Goal: Task Accomplishment & Management: Manage account settings

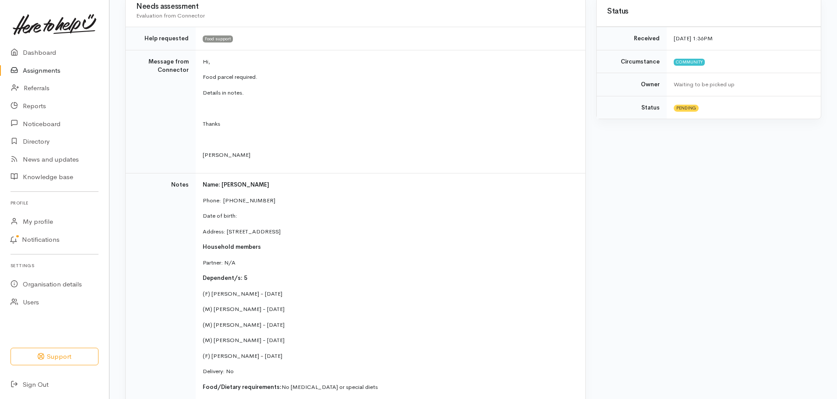
scroll to position [193, 0]
click at [51, 71] on link "Assignments" at bounding box center [54, 71] width 109 height 18
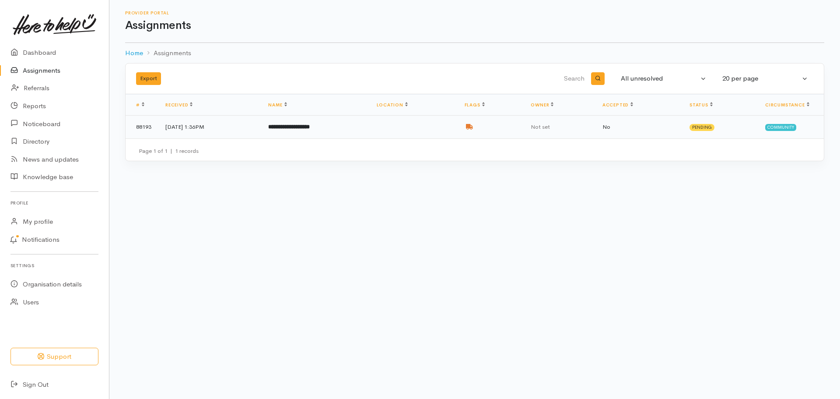
click at [412, 133] on td at bounding box center [414, 127] width 88 height 23
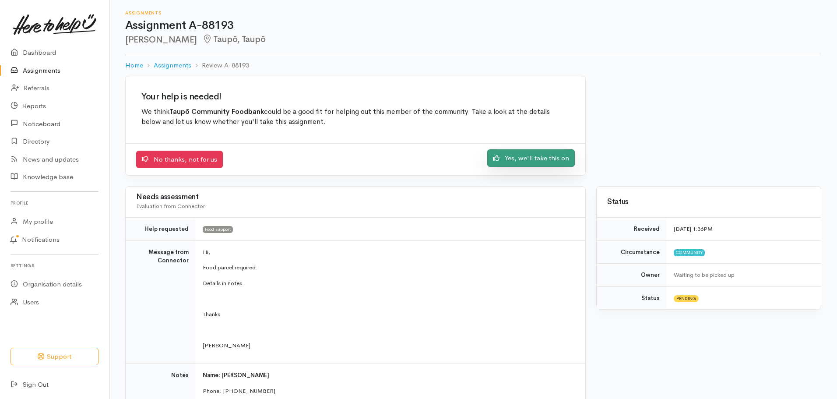
click at [538, 155] on link "Yes, we'll take this on" at bounding box center [531, 158] width 88 height 18
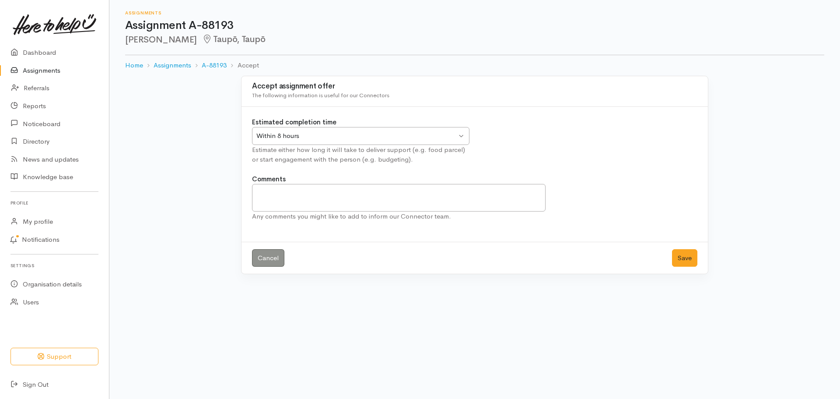
click at [464, 135] on div "Within 8 hours Within 8 hours" at bounding box center [361, 136] width 218 height 18
click at [691, 255] on button "Save" at bounding box center [684, 258] width 25 height 18
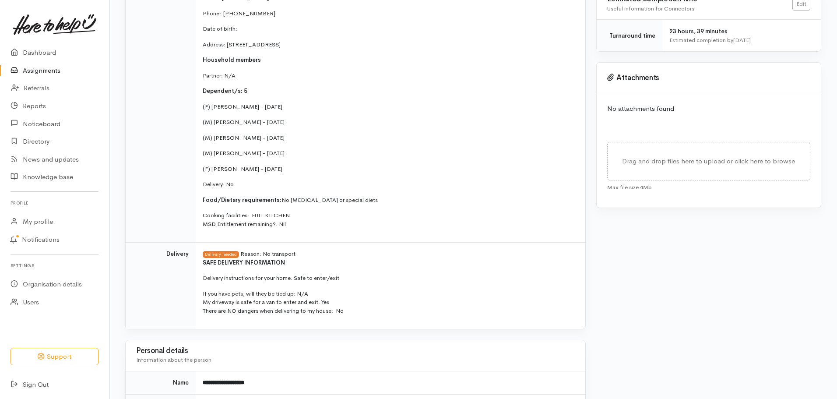
scroll to position [271, 0]
